Goal: Task Accomplishment & Management: Complete application form

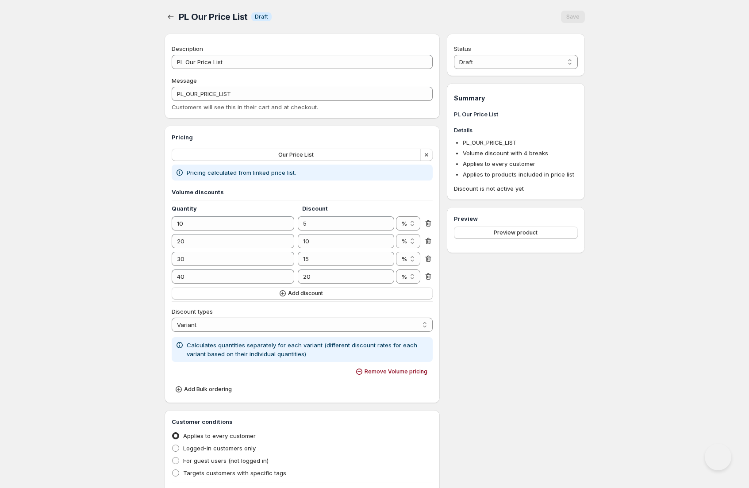
select select "3"
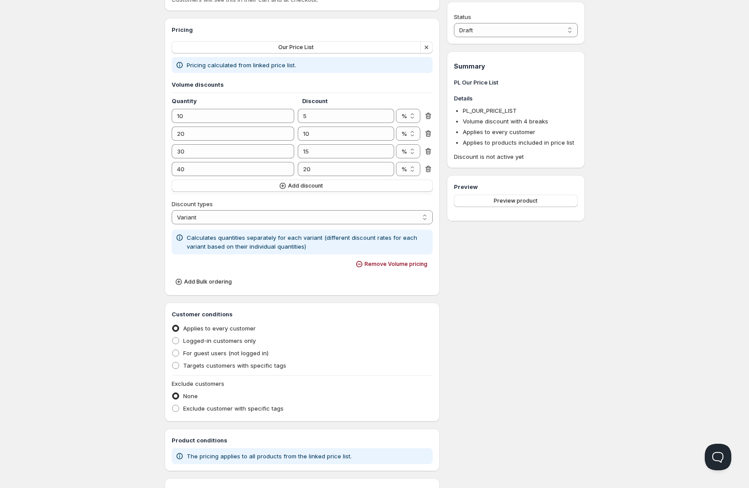
scroll to position [173, 0]
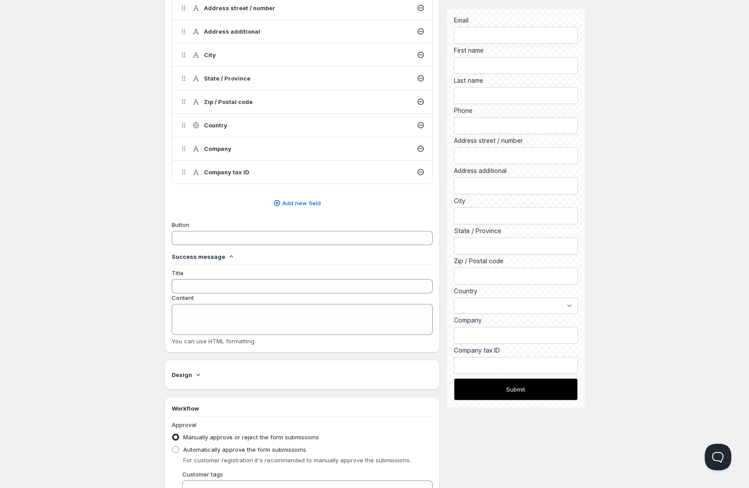
scroll to position [374, 0]
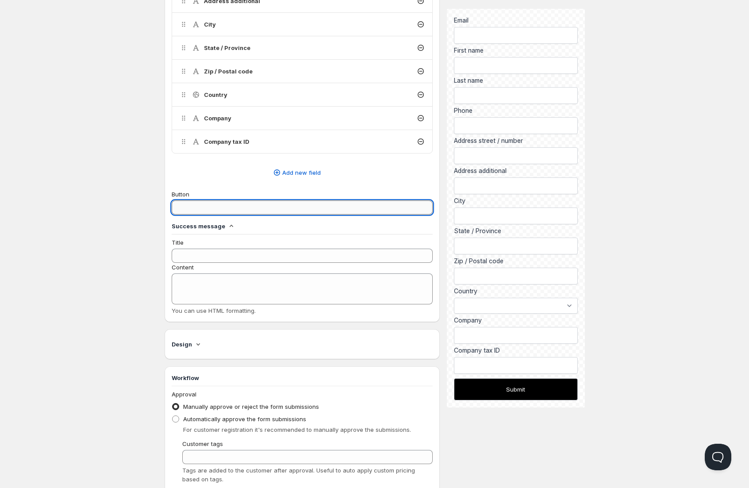
click at [217, 211] on input "Button" at bounding box center [302, 207] width 261 height 14
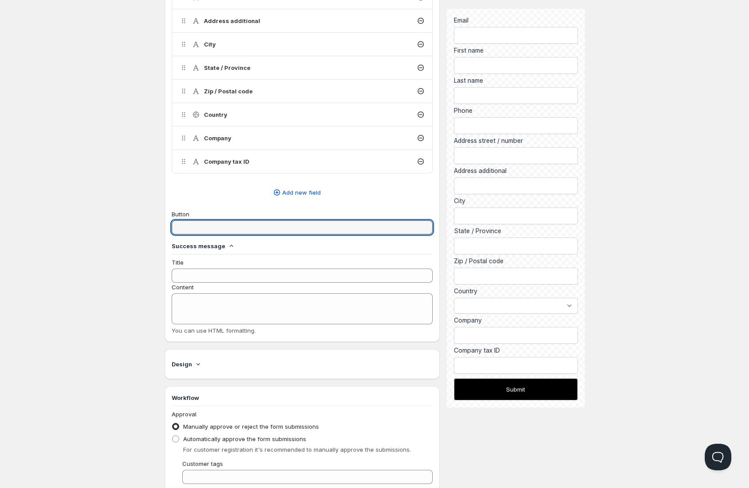
scroll to position [287, 0]
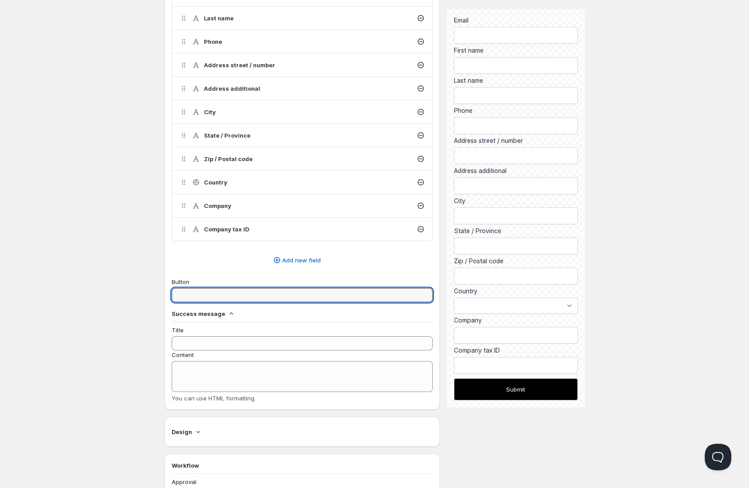
type input "‹"
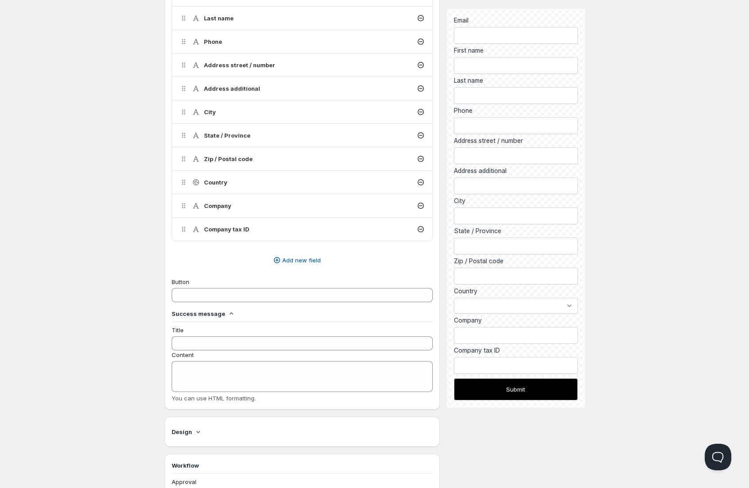
click at [669, 303] on div "Home Pricing Price lists Checkout Forms Submissions Settings Features Plans Cre…" at bounding box center [374, 196] width 749 height 966
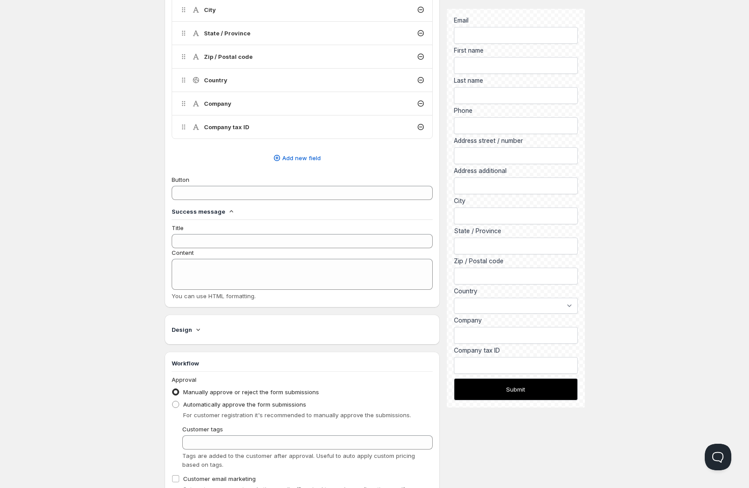
scroll to position [410, 0]
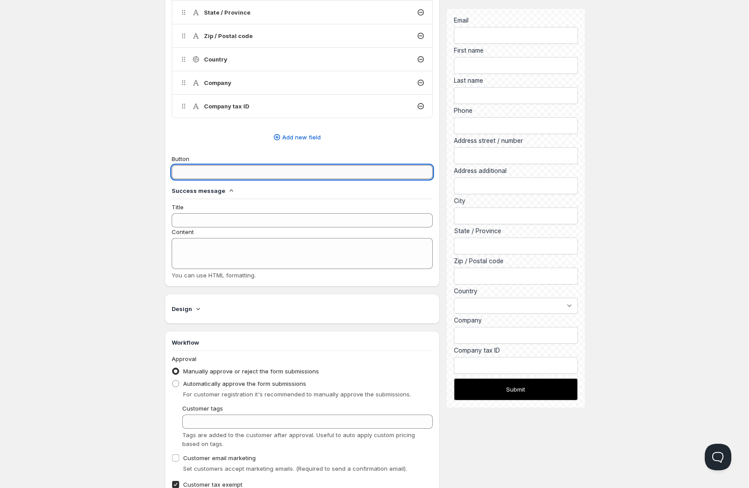
click at [230, 171] on input "Button" at bounding box center [302, 172] width 261 height 14
type input "Send Request"
click at [267, 217] on input "Title" at bounding box center [302, 220] width 261 height 14
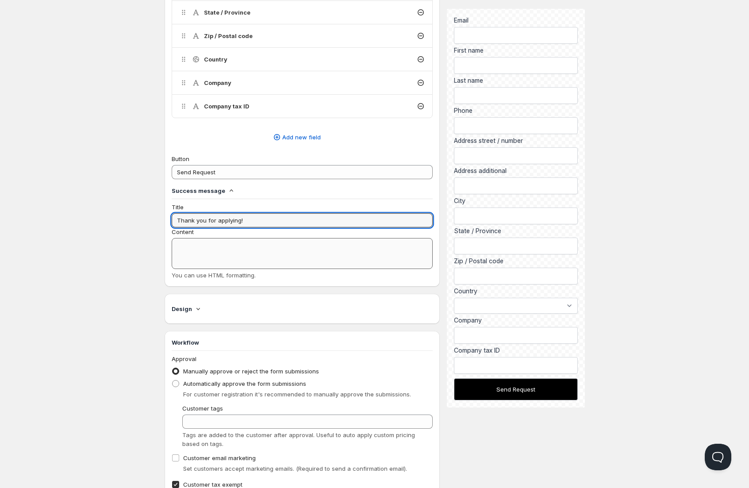
type input "Thank you for applying!"
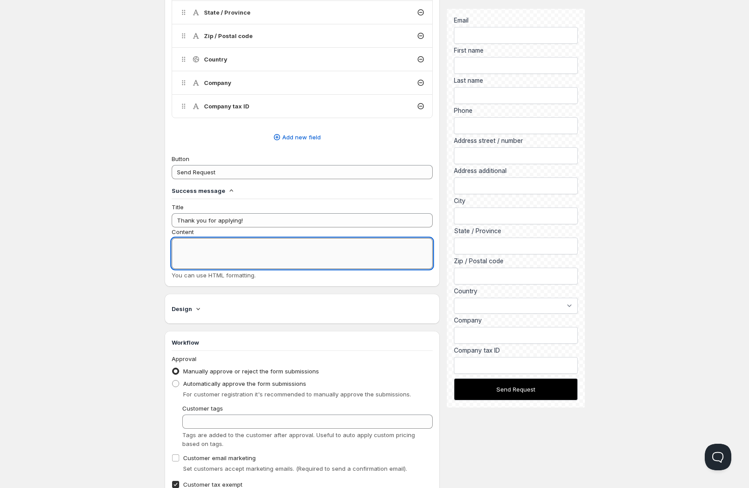
click at [239, 253] on textarea "Content" at bounding box center [302, 253] width 261 height 31
click at [219, 253] on textarea "Content" at bounding box center [302, 253] width 261 height 31
paste textarea "Request Wholesale Access"
click at [220, 248] on textarea "Request Wholesale Access" at bounding box center [302, 253] width 261 height 31
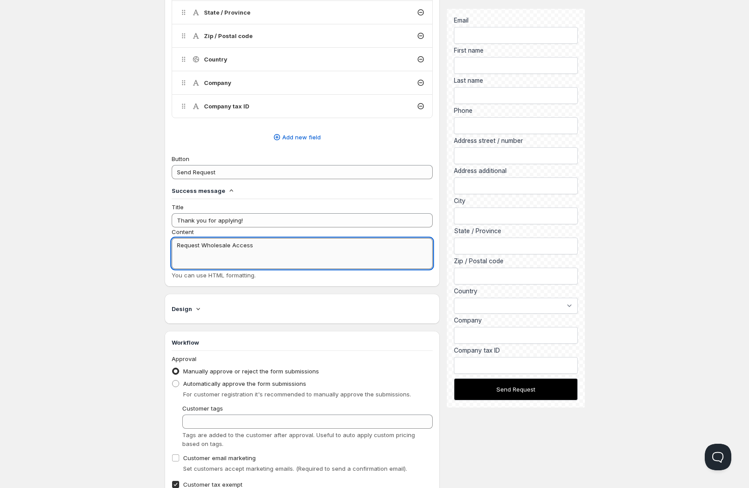
click at [220, 248] on textarea "Request Wholesale Access" at bounding box center [302, 253] width 261 height 31
click at [213, 244] on textarea "Request Wholesale Access" at bounding box center [302, 253] width 261 height 31
paste textarea "We’ve received your wholesale application. Our team will review your informatio…"
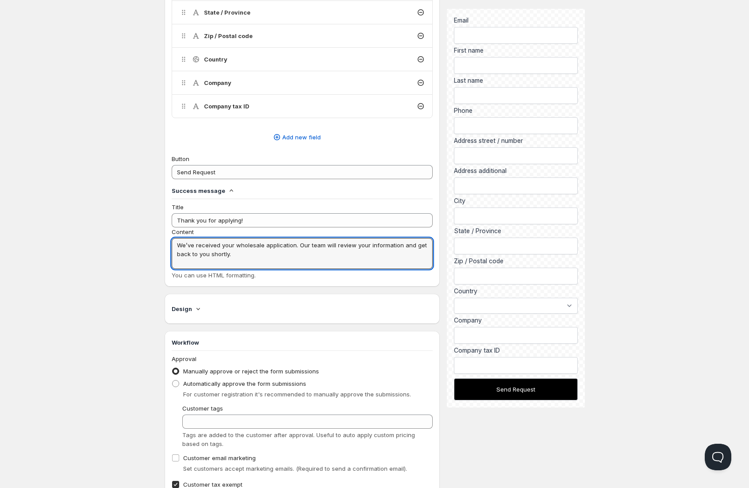
type textarea "We’ve received your wholesale application. Our team will review your informatio…"
click at [654, 376] on div "Home Pricing Price lists Checkout Forms Submissions Settings Features Plans Cre…" at bounding box center [374, 73] width 749 height 966
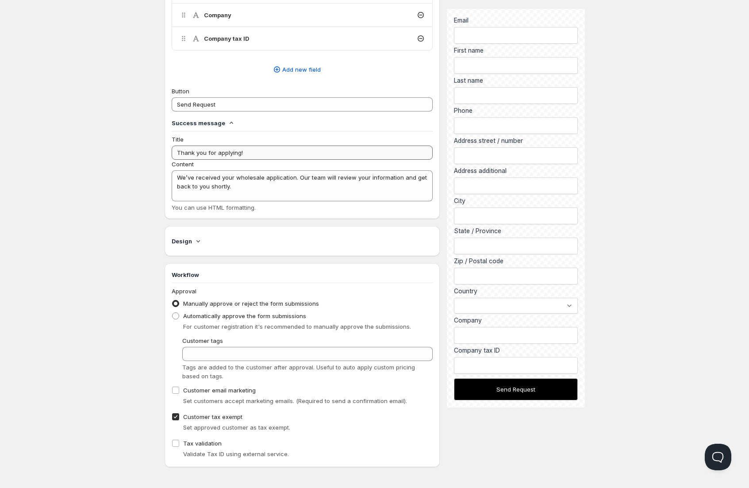
scroll to position [450, 0]
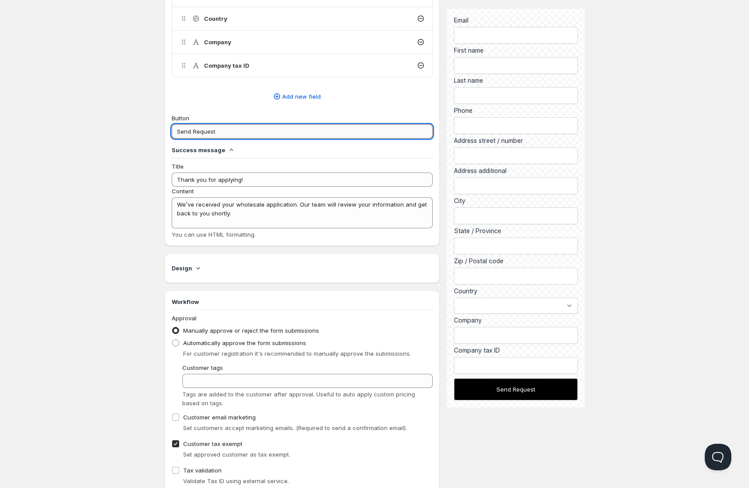
click at [204, 136] on input "Send Request" at bounding box center [302, 131] width 261 height 14
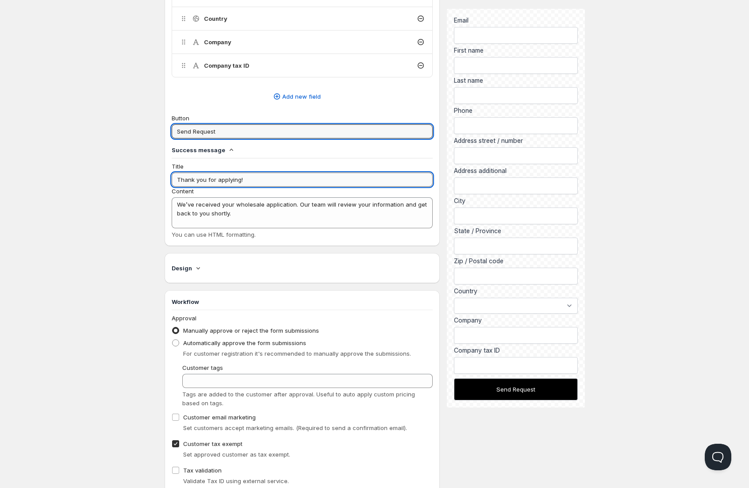
click at [221, 180] on input "Thank you for applying!" at bounding box center [302, 179] width 261 height 14
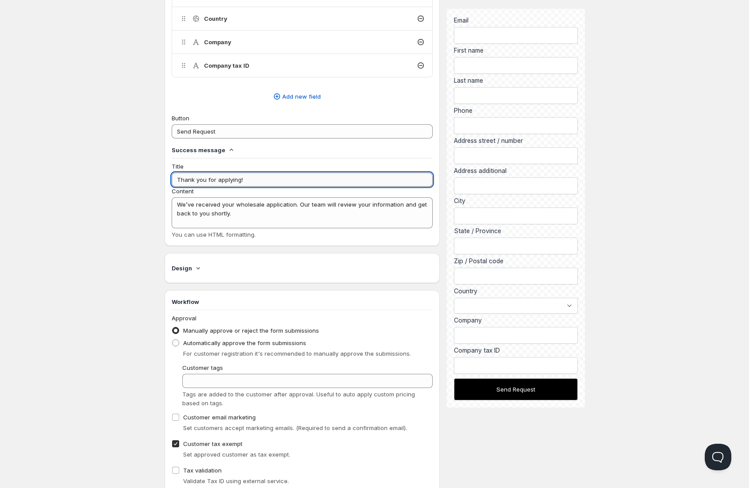
click at [221, 180] on input "Thank you for applying!" at bounding box center [302, 179] width 261 height 14
paste input "Application Received"
type input "Application Received"
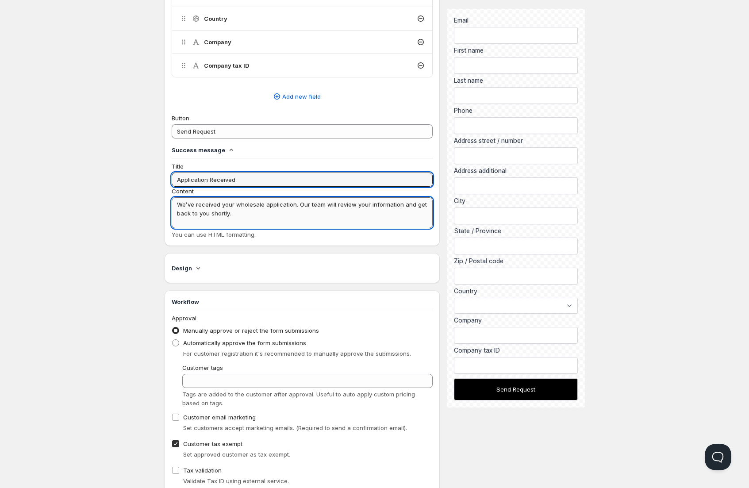
click at [222, 208] on textarea "We’ve received your wholesale application. Our team will review your informatio…" at bounding box center [302, 212] width 261 height 31
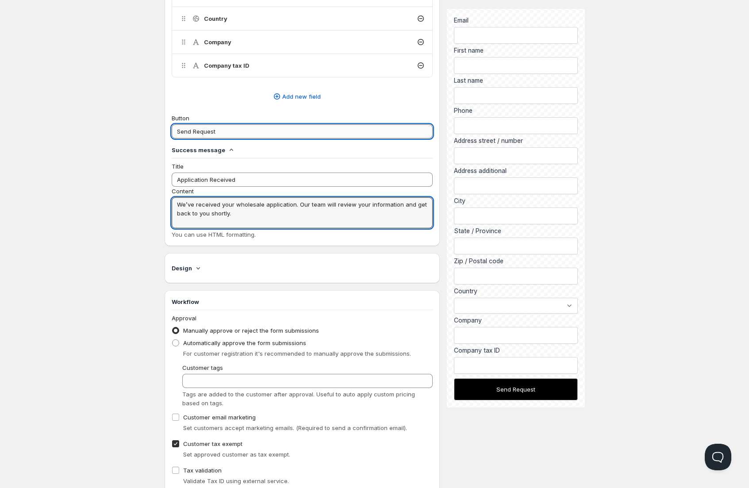
click at [199, 130] on input "Send Request" at bounding box center [302, 131] width 261 height 14
paste input "Apply Now"
type input "Apply Now"
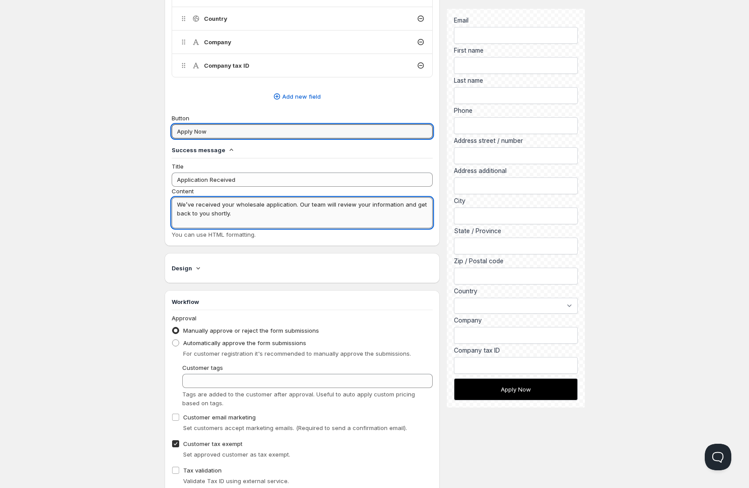
click at [229, 204] on textarea "We’ve received your wholesale application. Our team will review your informatio…" at bounding box center [302, 212] width 261 height 31
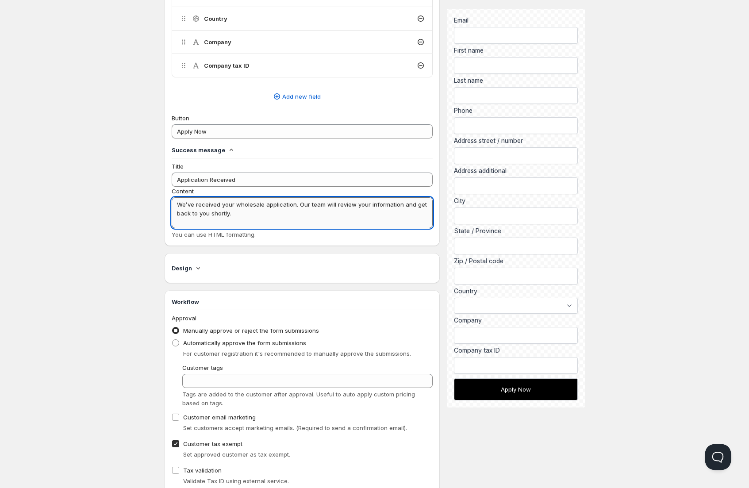
click at [285, 205] on textarea "We’ve received your wholesale application. Our team will review your informatio…" at bounding box center [302, 212] width 261 height 31
paste textarea "Thanks for applying for a wholesale account. We’ll review your details and cont…"
type textarea "Thanks for applying for a wholesale account. We’ll review your details and cont…"
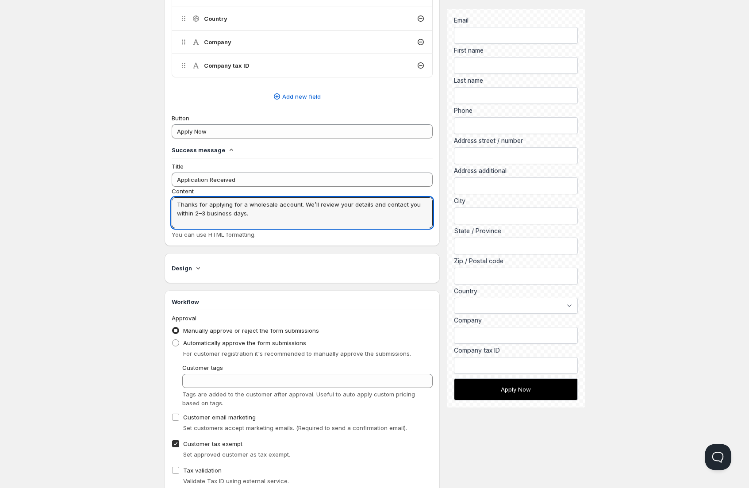
click at [624, 217] on div "Home Pricing Price lists Checkout Forms Submissions Settings Features Plans Cre…" at bounding box center [374, 33] width 749 height 966
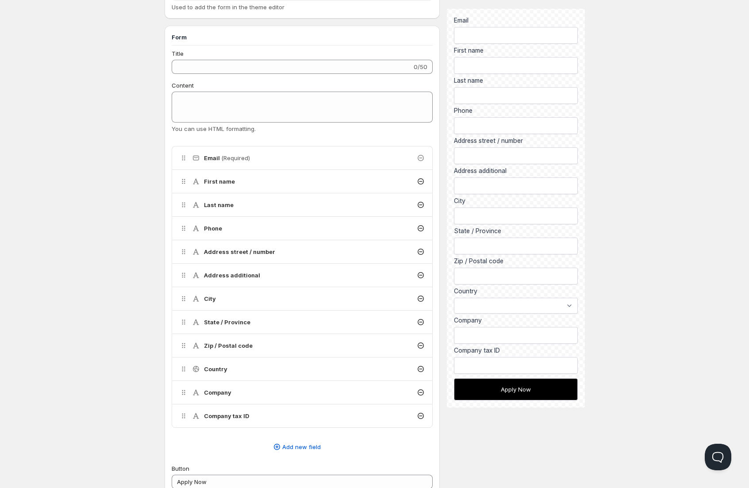
scroll to position [102, 0]
click at [421, 249] on icon at bounding box center [420, 249] width 9 height 9
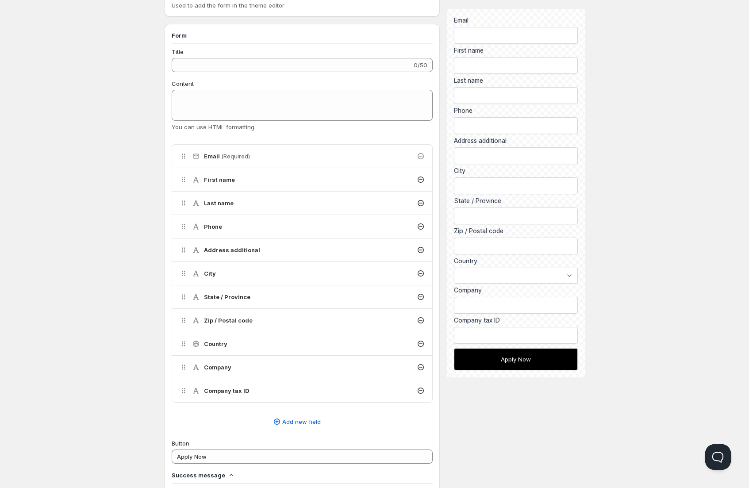
click at [421, 297] on icon at bounding box center [420, 296] width 9 height 9
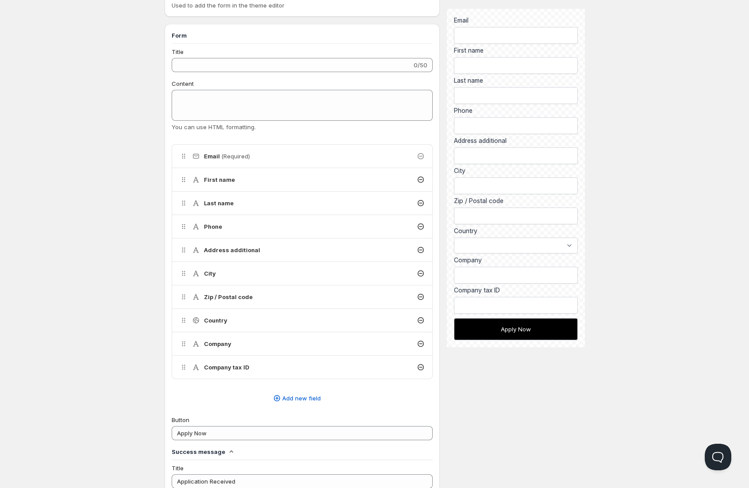
click at [312, 182] on div "First name" at bounding box center [302, 179] width 260 height 23
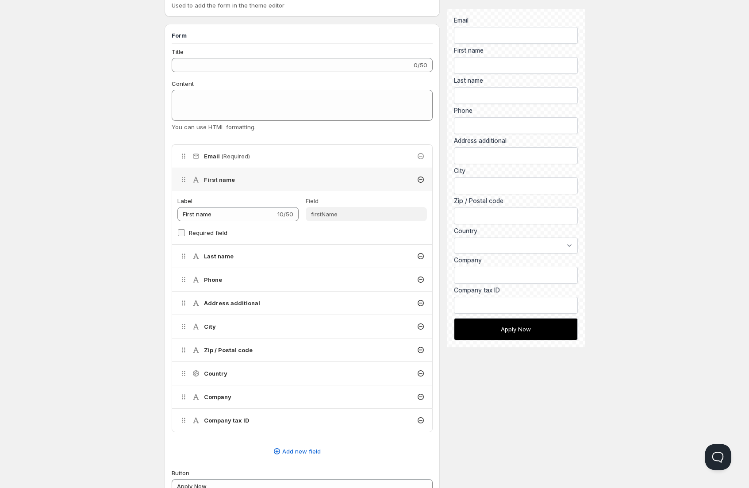
click at [182, 235] on input "Required field" at bounding box center [181, 232] width 7 height 7
checkbox input "true"
click at [245, 253] on div "Last name" at bounding box center [302, 256] width 260 height 23
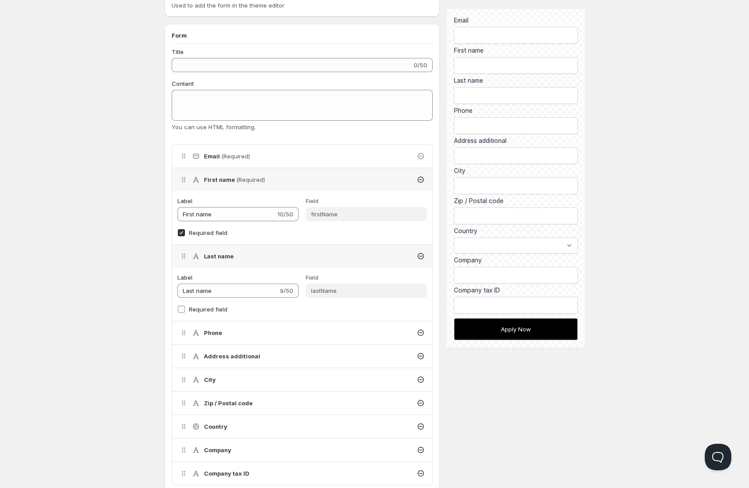
click at [180, 310] on input "Required field" at bounding box center [181, 309] width 7 height 7
checkbox input "true"
click at [235, 332] on div "Phone" at bounding box center [302, 332] width 260 height 23
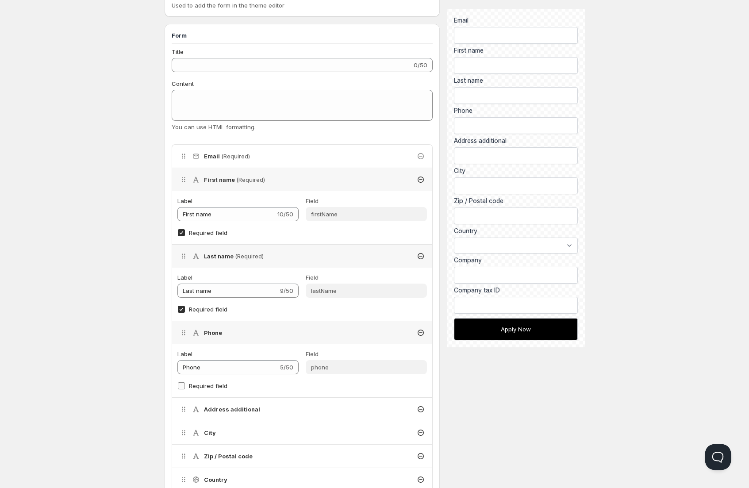
click at [183, 385] on input "Required field" at bounding box center [181, 385] width 7 height 7
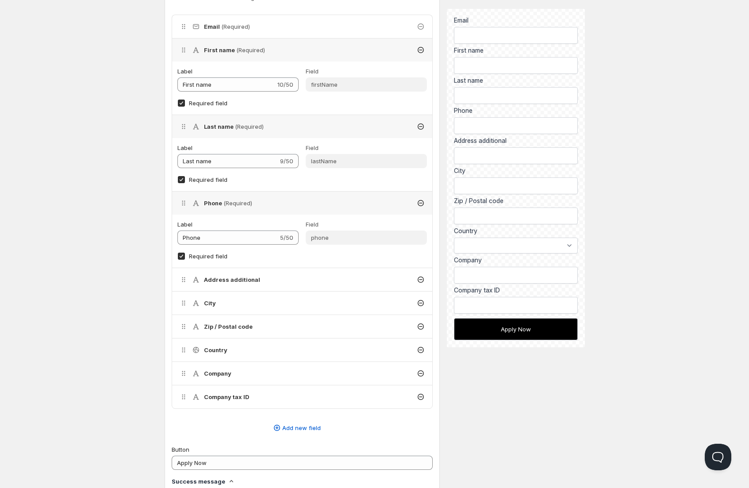
scroll to position [233, 0]
click at [180, 253] on input "Required field" at bounding box center [181, 254] width 7 height 7
click at [180, 254] on input "Required field" at bounding box center [181, 254] width 7 height 7
checkbox input "true"
click at [262, 279] on div "Address additional" at bounding box center [302, 277] width 260 height 23
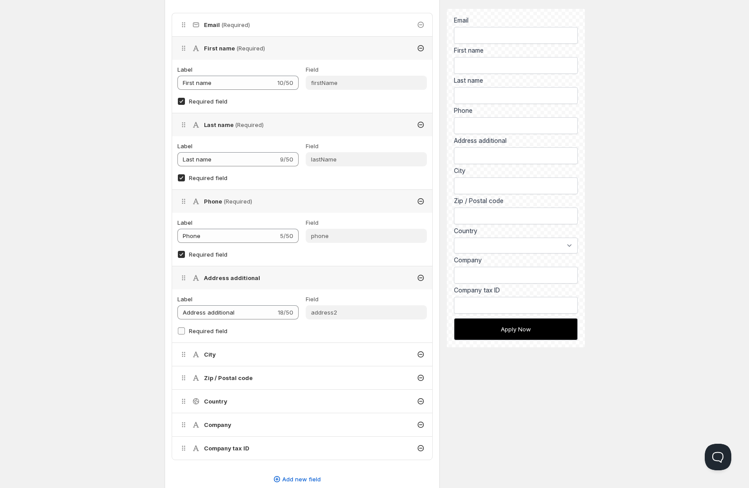
click at [182, 333] on input "Required field" at bounding box center [181, 330] width 7 height 7
checkbox input "true"
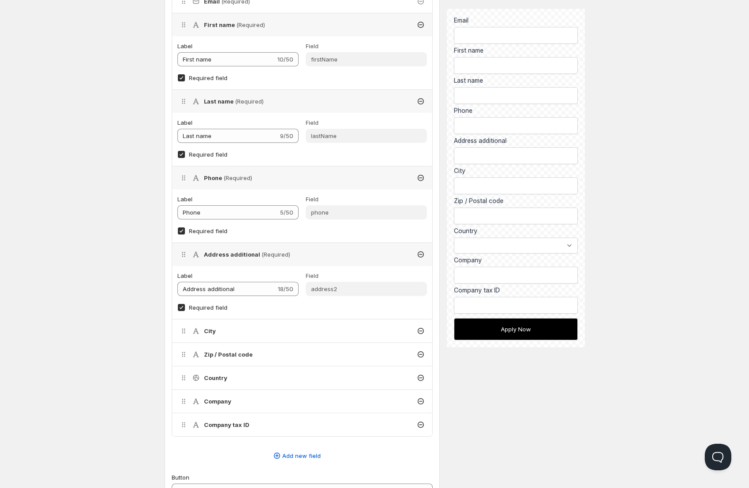
scroll to position [317, 0]
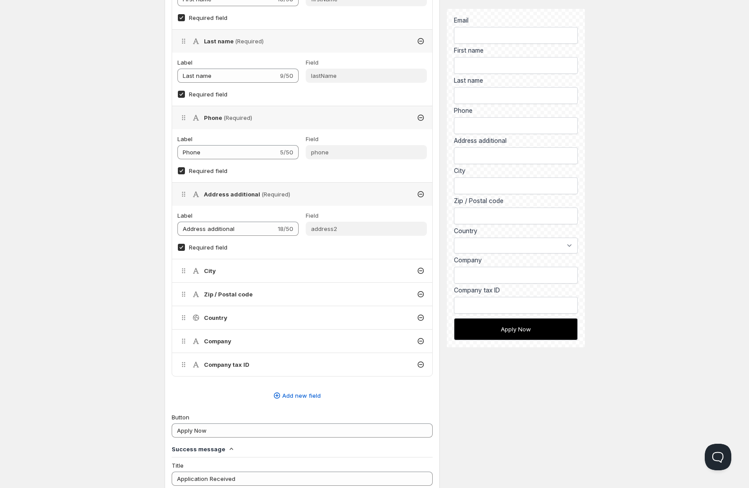
click at [258, 268] on div "City" at bounding box center [302, 270] width 260 height 23
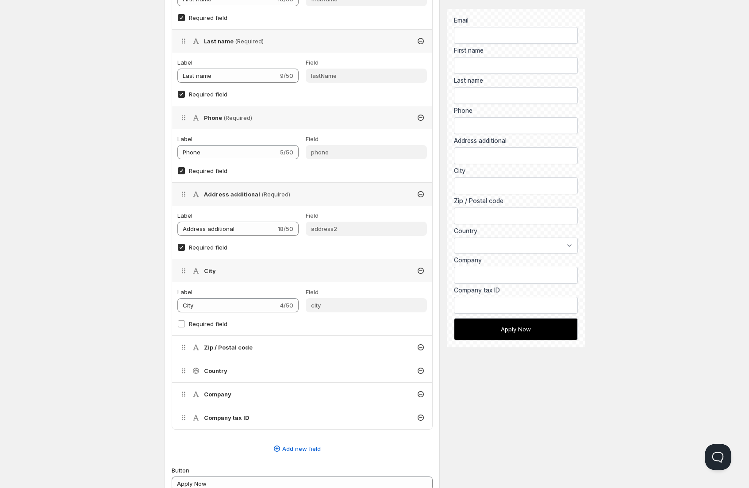
click at [283, 346] on div "Zip / Postal code" at bounding box center [302, 347] width 260 height 23
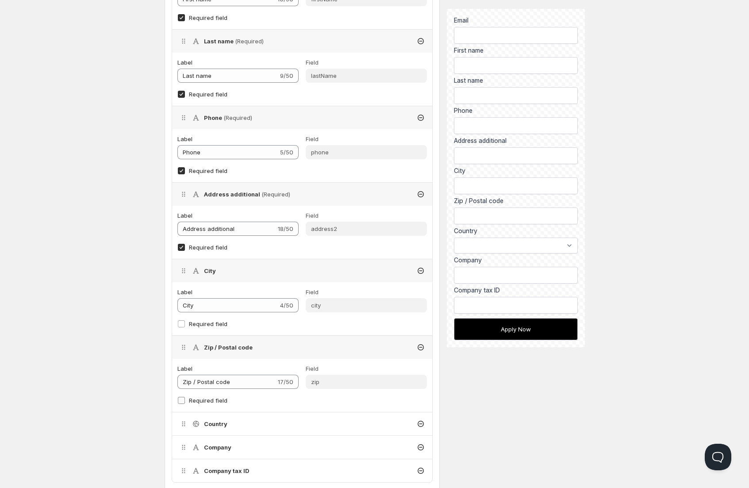
click at [180, 402] on input "Required field" at bounding box center [181, 400] width 7 height 7
checkbox input "true"
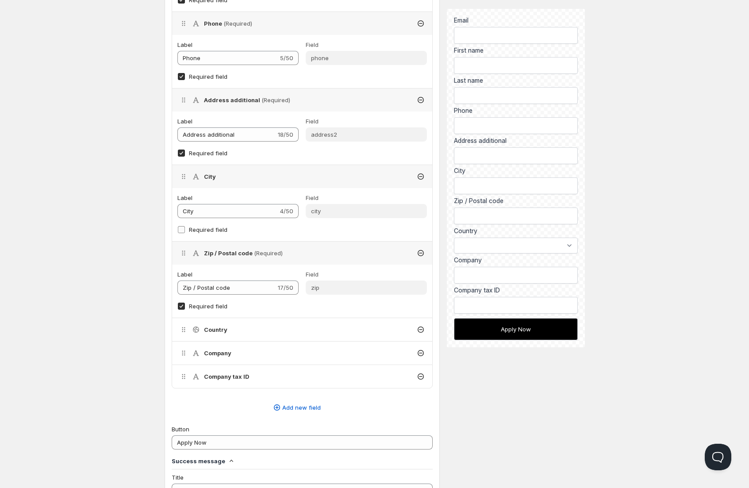
click at [180, 227] on input "Required field" at bounding box center [181, 229] width 7 height 7
checkbox input "true"
click at [250, 332] on div "Country" at bounding box center [302, 329] width 260 height 23
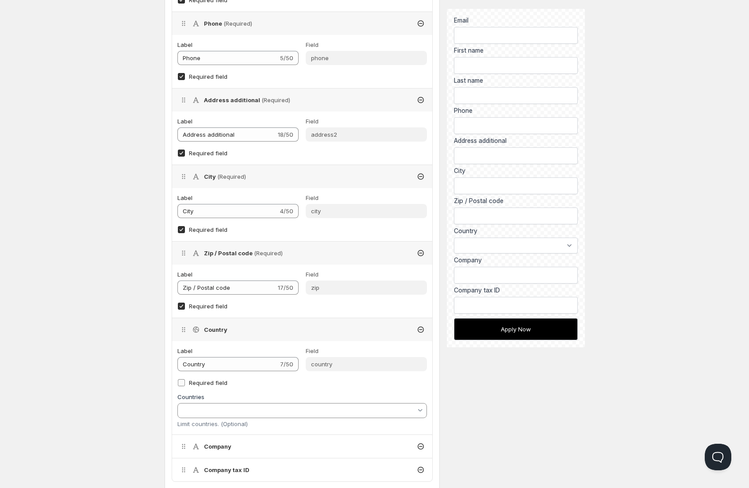
click at [181, 384] on input "Required field" at bounding box center [181, 382] width 7 height 7
checkbox input "true"
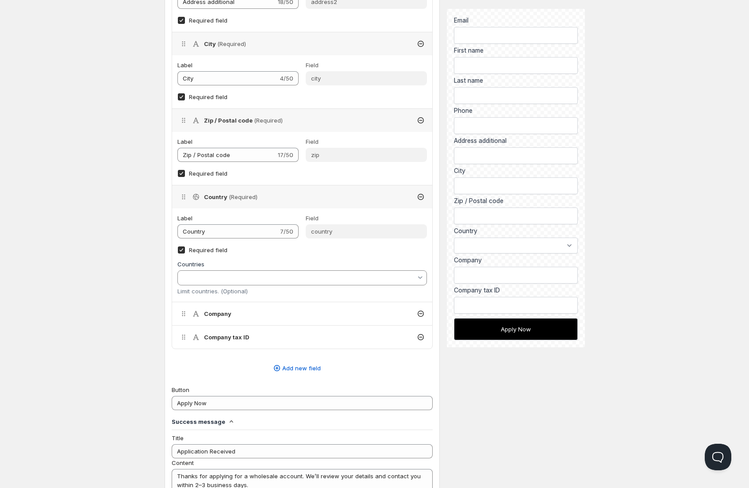
click at [268, 317] on div "Company" at bounding box center [302, 313] width 260 height 23
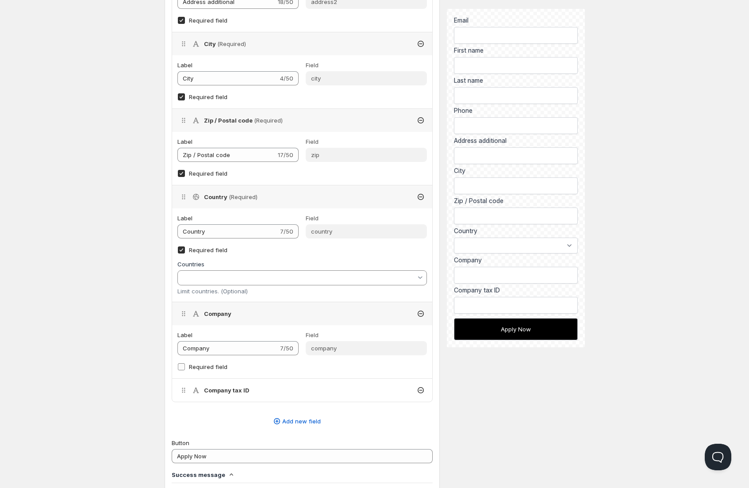
click at [182, 367] on input "Required field" at bounding box center [181, 366] width 7 height 7
checkbox input "true"
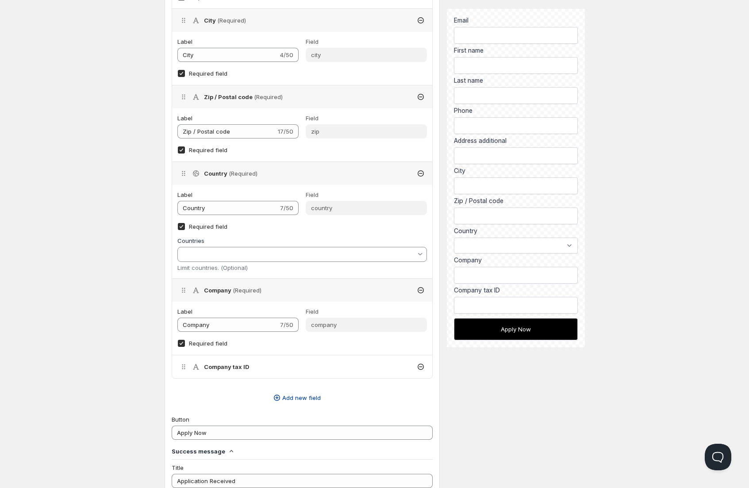
scroll to position [612, 0]
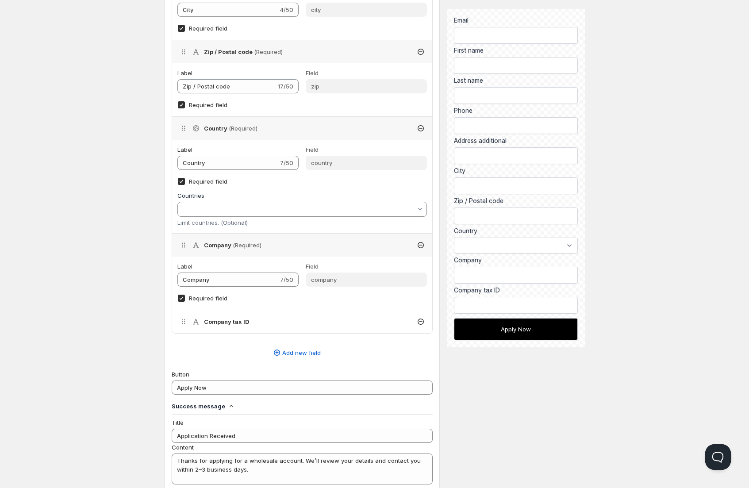
click at [283, 319] on div "Company tax ID" at bounding box center [302, 321] width 260 height 23
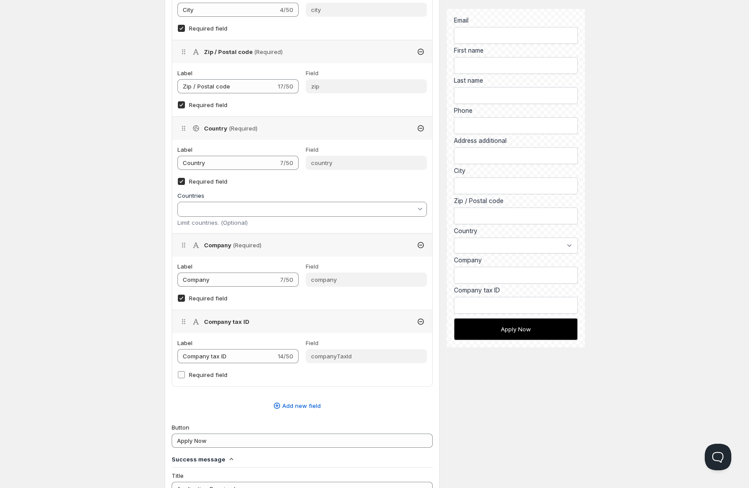
click at [184, 375] on input "Required field" at bounding box center [181, 374] width 7 height 7
checkbox input "true"
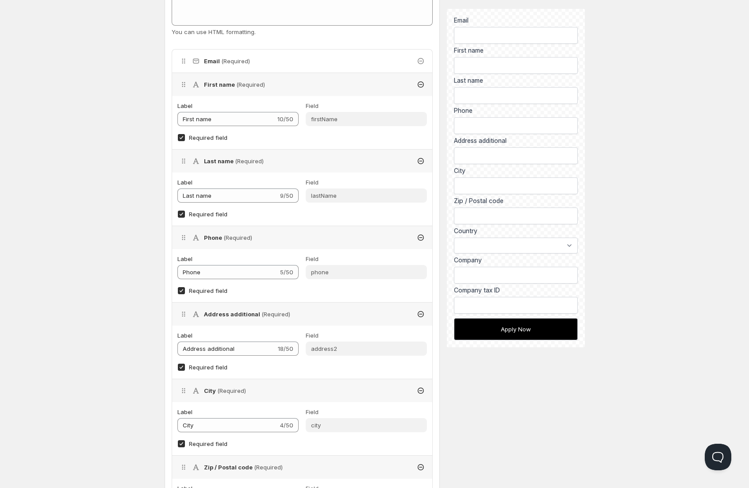
scroll to position [0, 0]
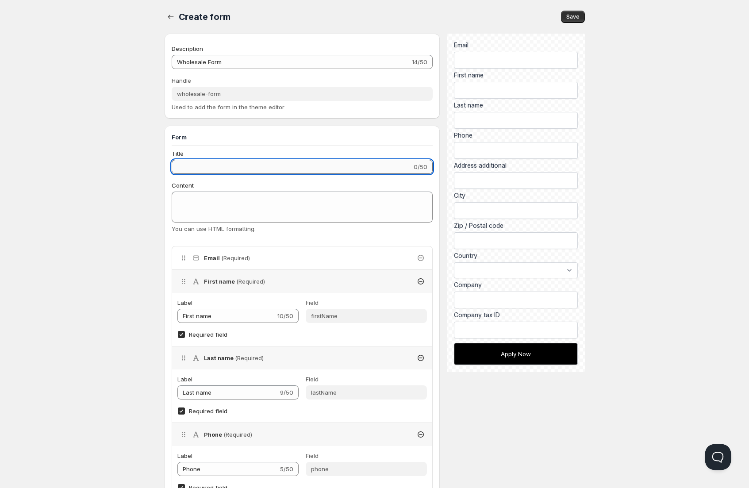
click at [274, 162] on input "Title" at bounding box center [292, 167] width 241 height 14
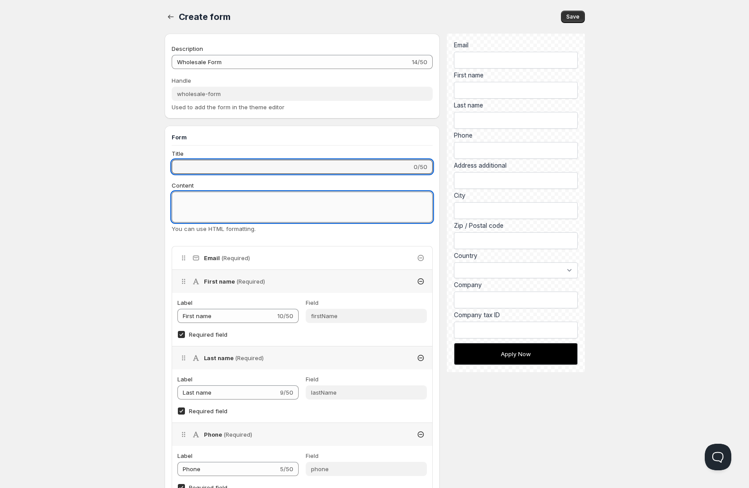
click at [266, 200] on textarea "Content" at bounding box center [302, 207] width 261 height 31
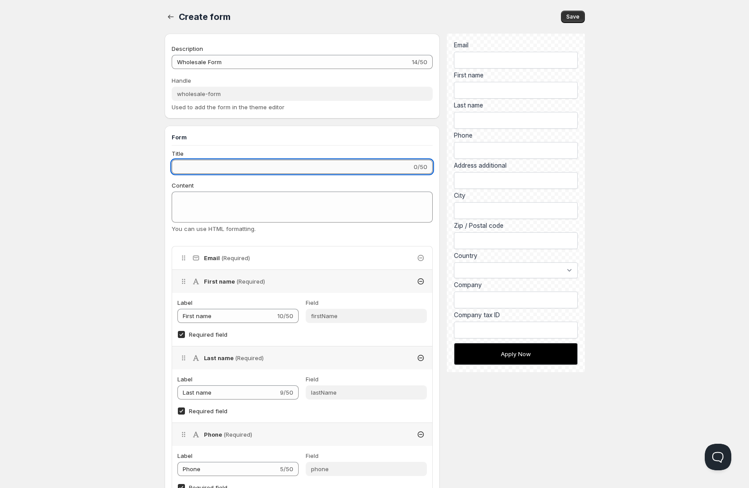
click at [258, 166] on input "Title" at bounding box center [292, 167] width 241 height 14
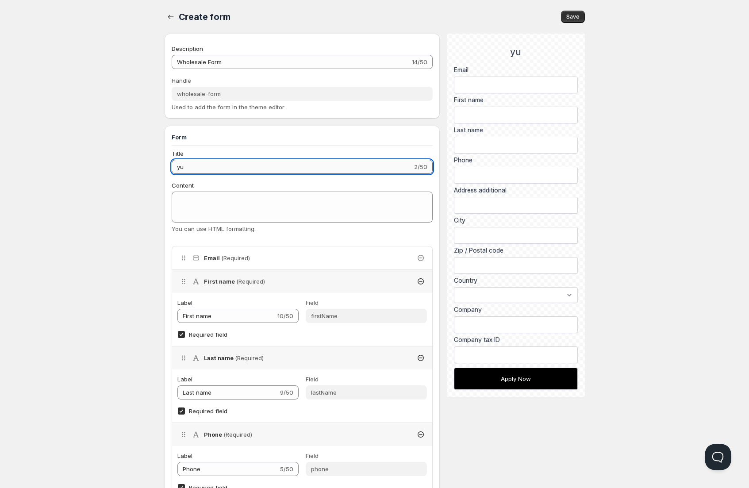
type input "y"
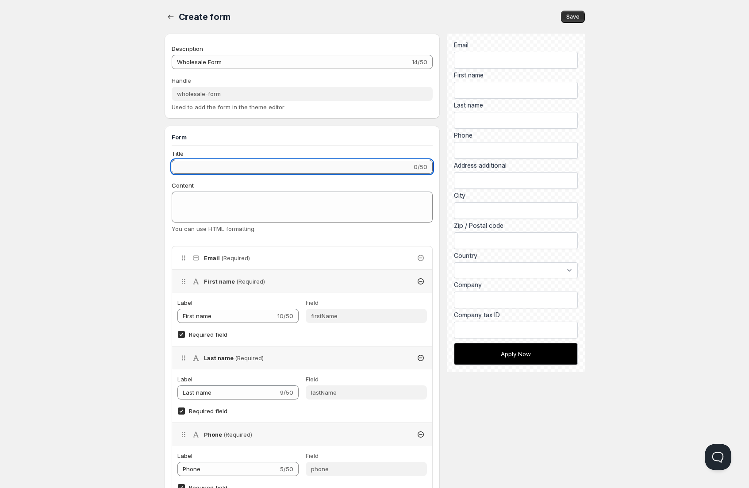
paste input "Thanks for applying for a wholesale account. We’ll"
type input "Thanks for applying for a wholesale account. We’ll"
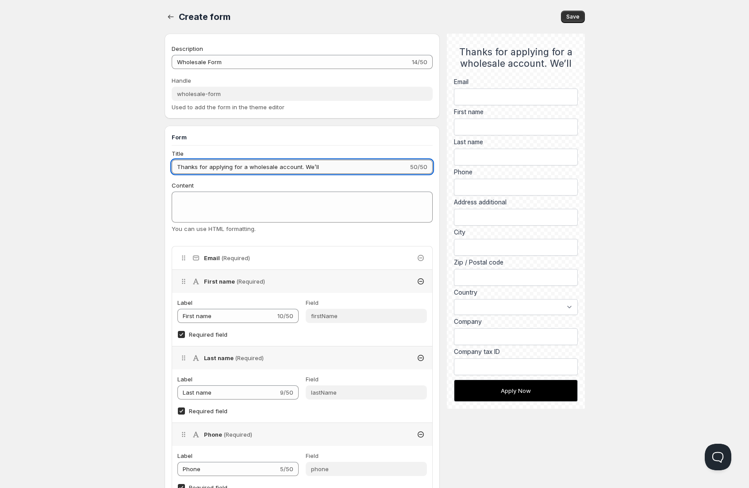
click at [276, 170] on input "Thanks for applying for a wholesale account. We’ll" at bounding box center [290, 167] width 237 height 14
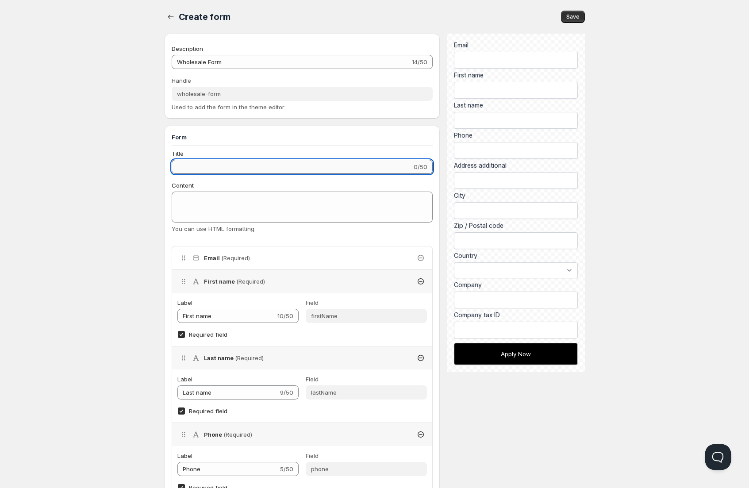
paste input "Register for a Wholesale Account"
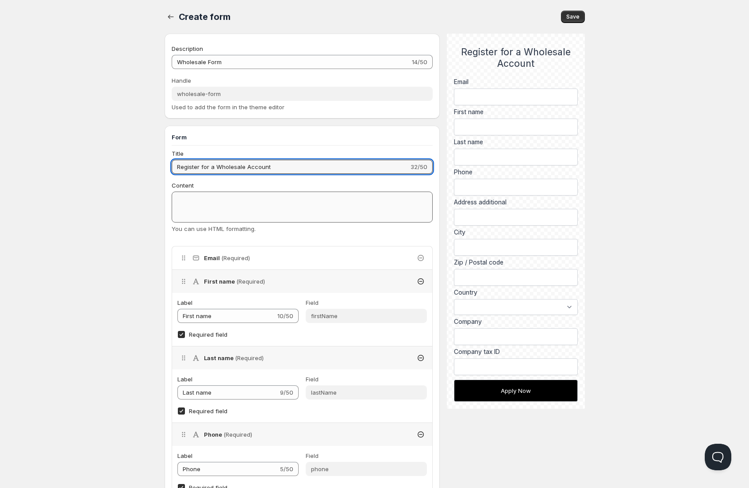
type input "Register for a Wholesale Account"
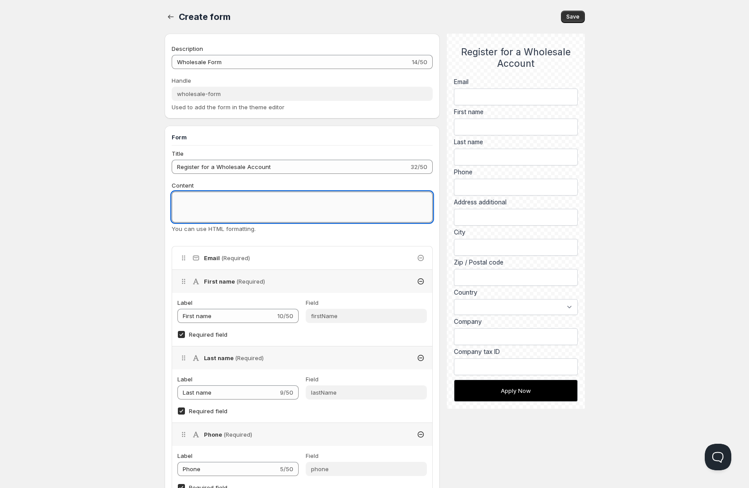
click at [209, 203] on textarea "Content" at bounding box center [302, 207] width 261 height 31
paste textarea "Fill in your business details below. After review, we’ll contact you with your …"
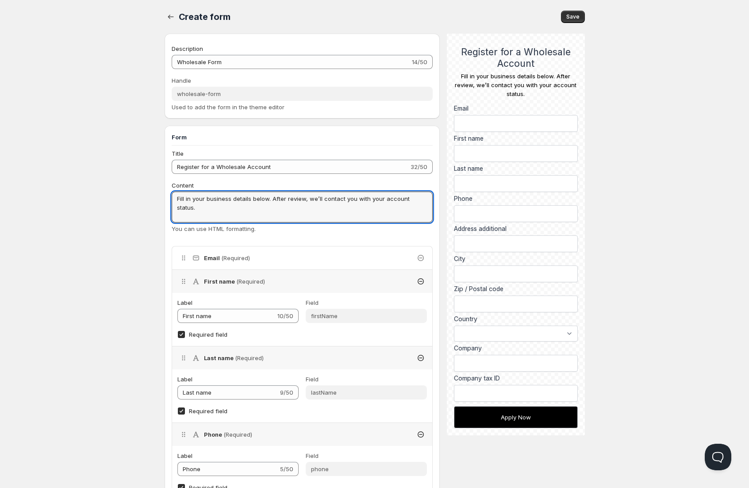
type textarea "Fill in your business details below. After review, we’ll contact you with your …"
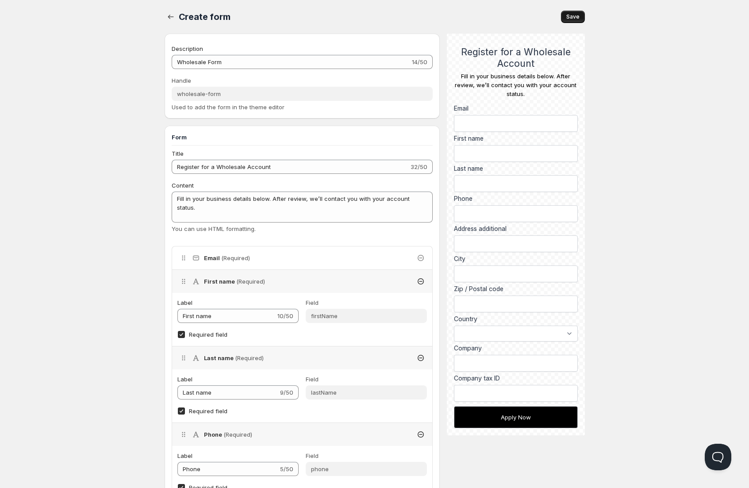
click at [581, 14] on button "Save" at bounding box center [573, 17] width 24 height 12
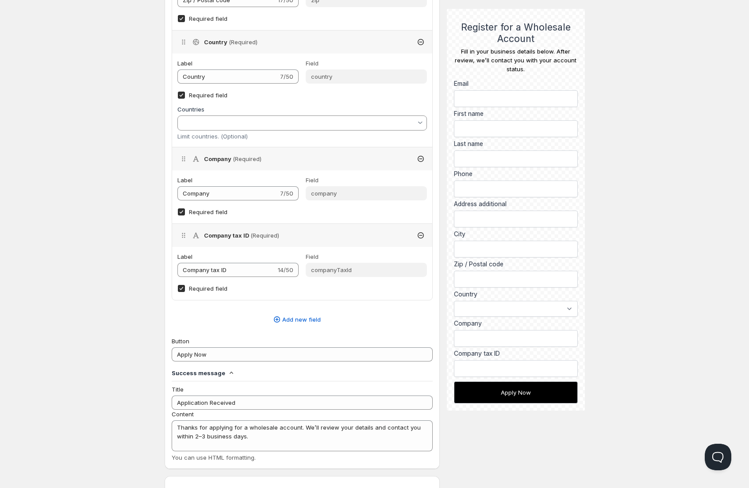
scroll to position [878, 0]
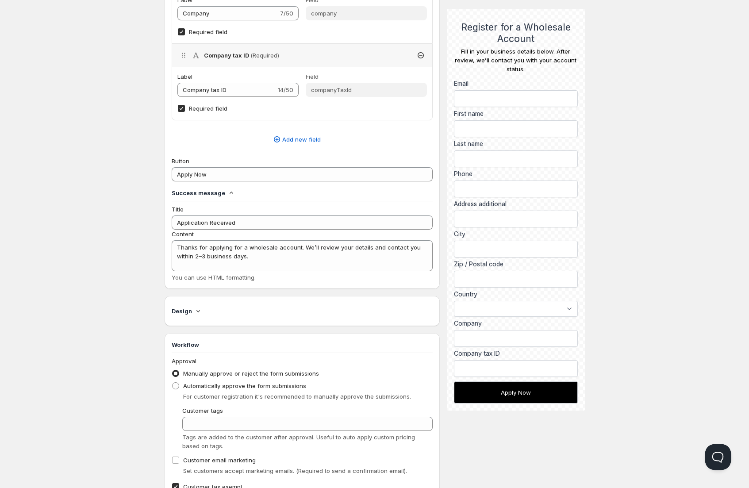
drag, startPoint x: 674, startPoint y: 287, endPoint x: 667, endPoint y: 291, distance: 8.5
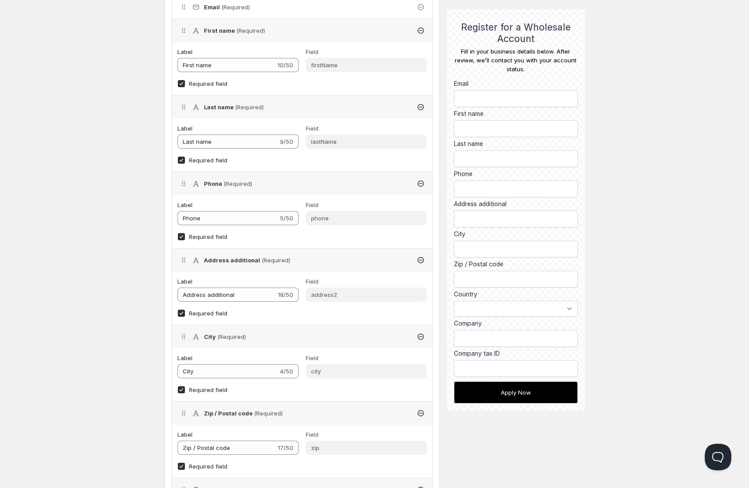
scroll to position [0, 0]
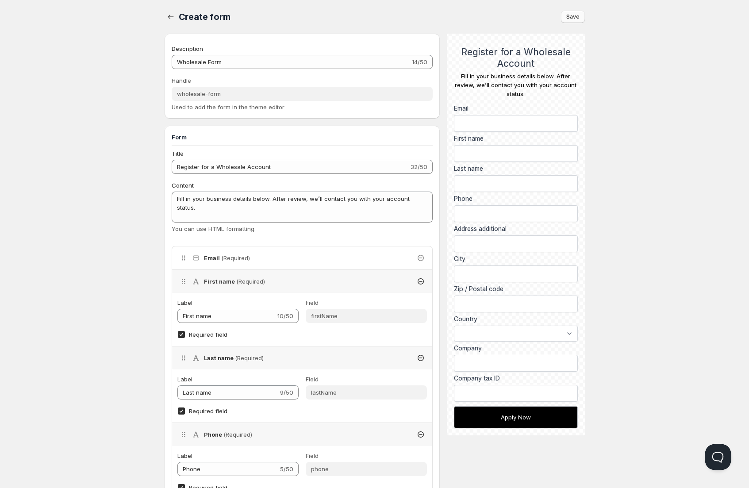
click at [575, 15] on span "Save" at bounding box center [572, 16] width 13 height 7
click at [577, 14] on span "Save" at bounding box center [572, 16] width 13 height 7
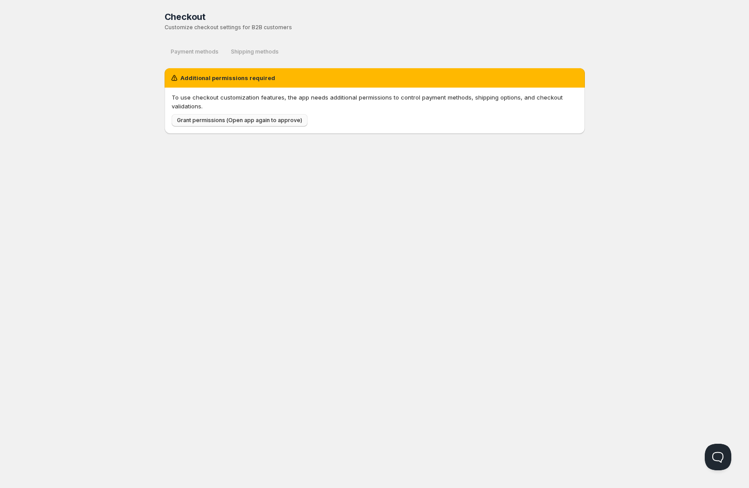
click at [267, 123] on span "Grant permissions (Open app again to approve)" at bounding box center [239, 120] width 125 height 7
